Goal: Task Accomplishment & Management: Complete application form

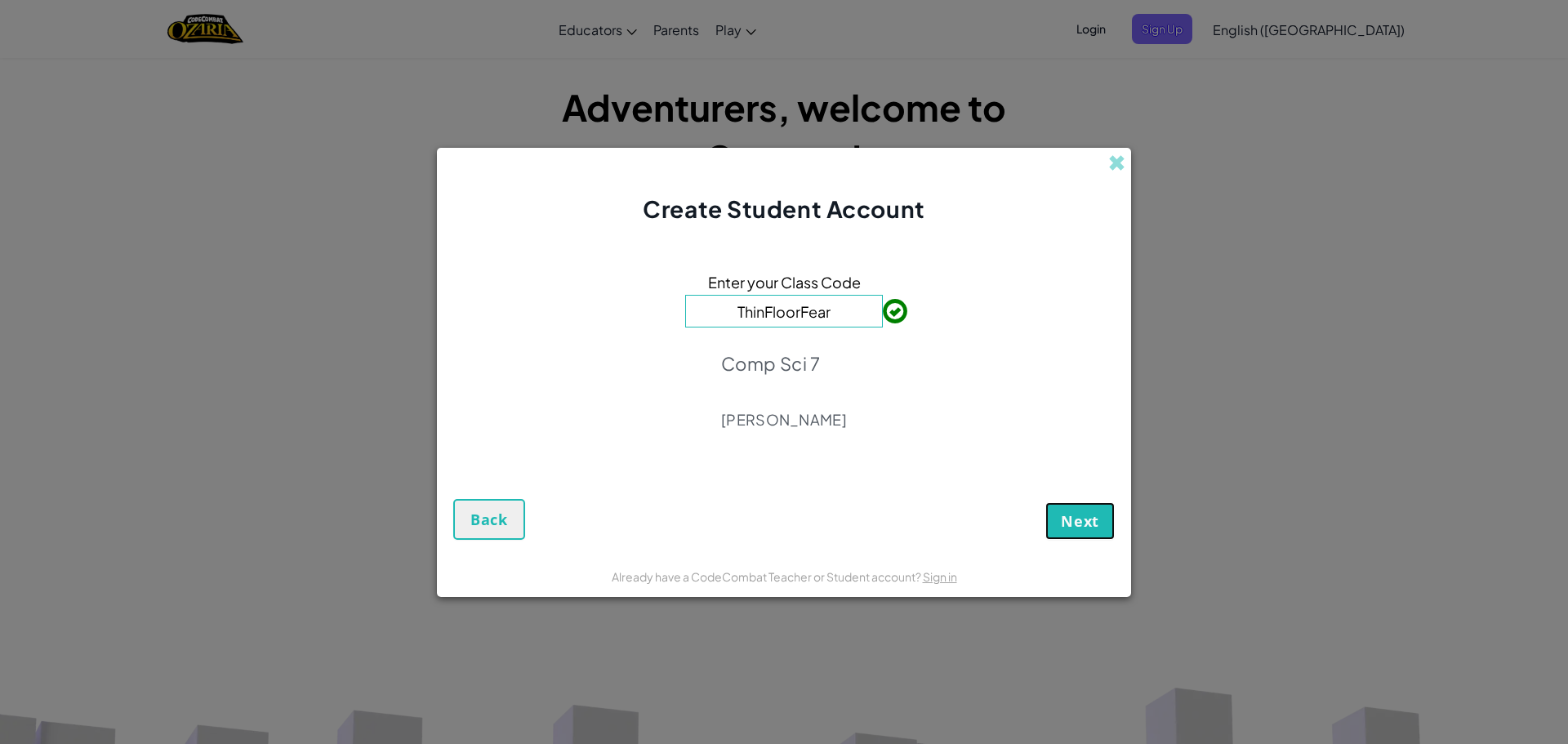
click at [1069, 519] on span "Next" at bounding box center [1080, 521] width 39 height 19
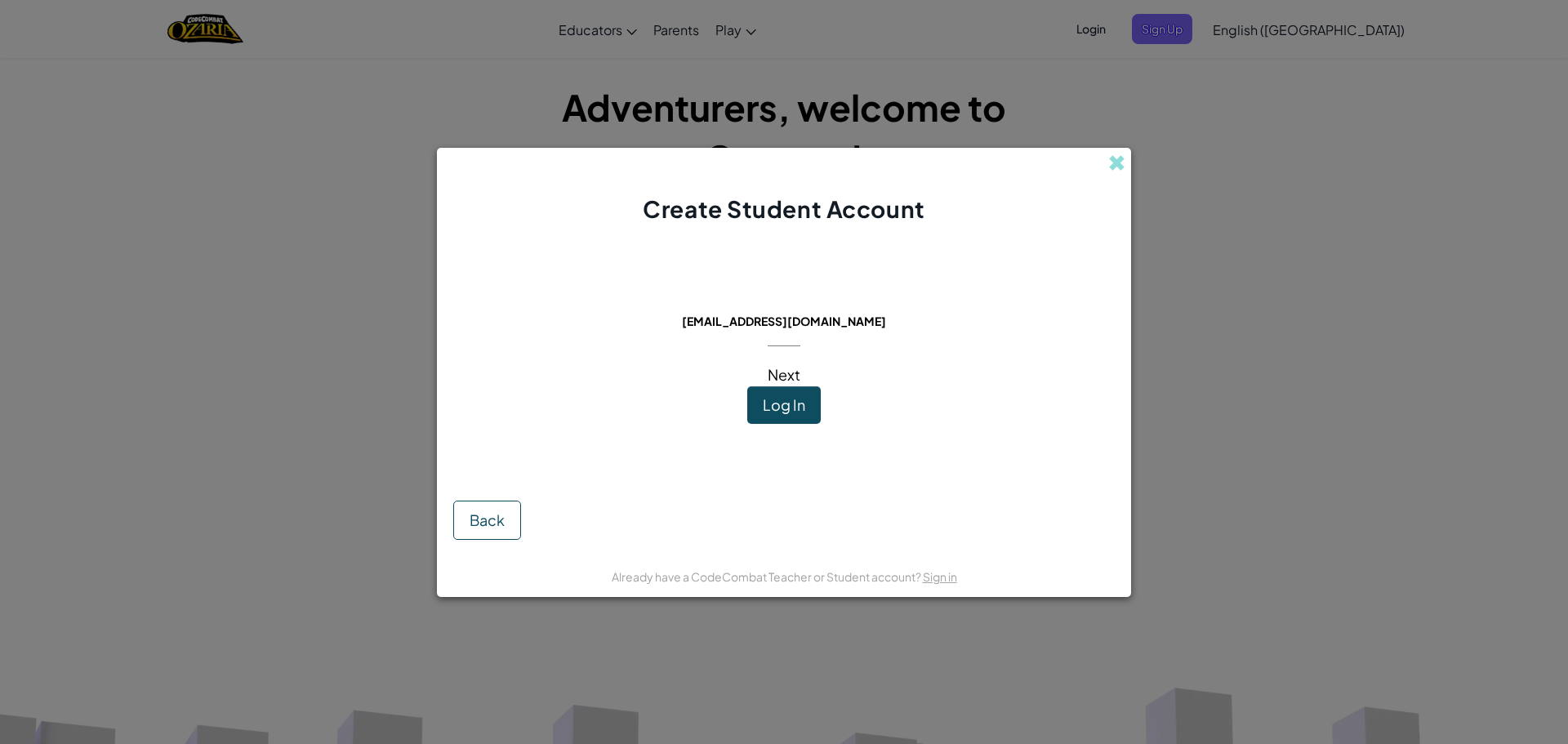
click at [805, 410] on button "Log In" at bounding box center [784, 404] width 74 height 38
